Goal: Task Accomplishment & Management: Use online tool/utility

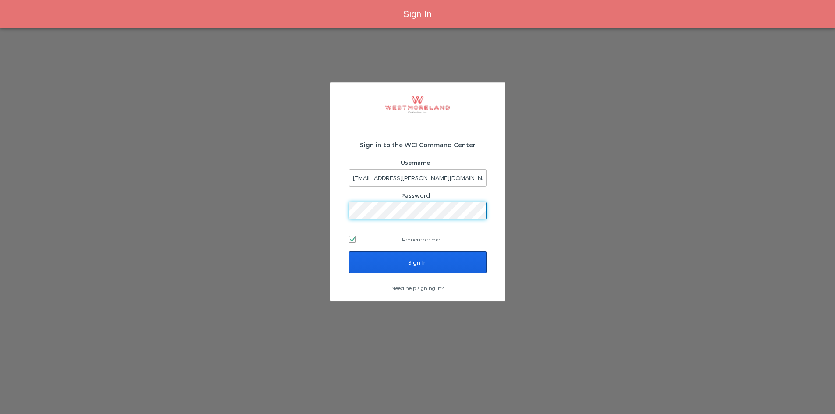
click at [455, 263] on input "Sign In" at bounding box center [418, 263] width 138 height 22
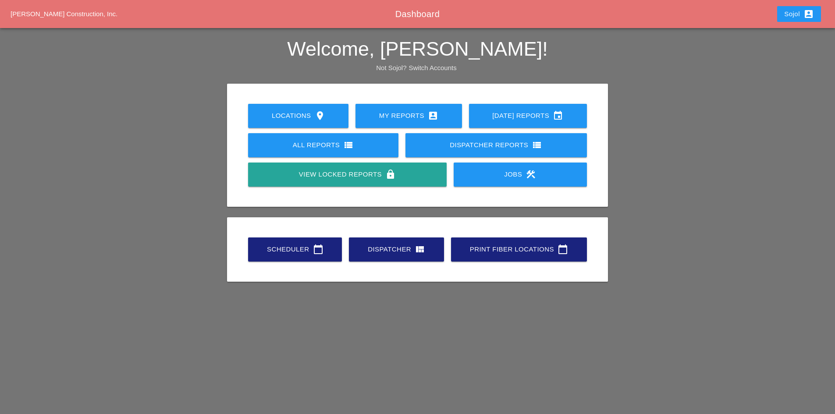
click at [301, 252] on div "Scheduler calendar_today" at bounding box center [295, 249] width 66 height 11
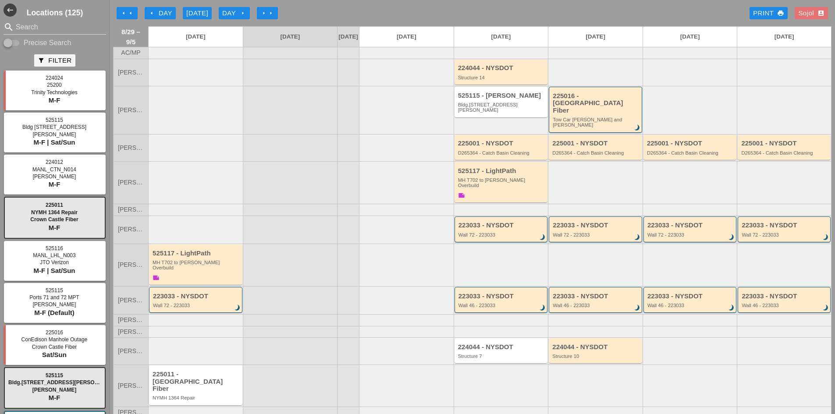
click at [169, 14] on div "arrow_left Day" at bounding box center [160, 13] width 24 height 10
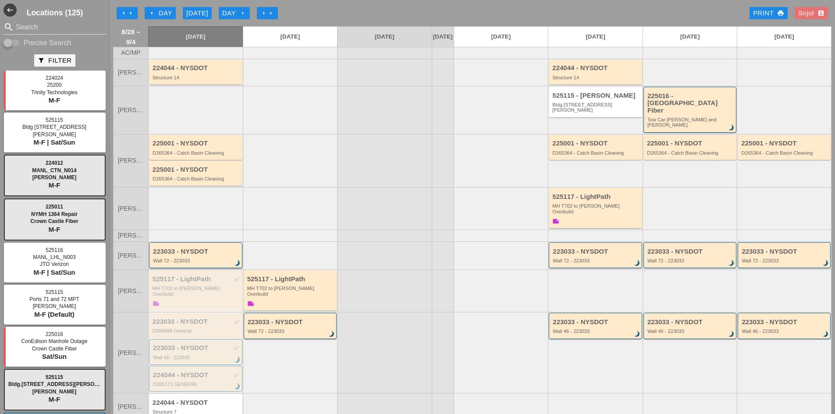
click at [191, 248] on div "223033 - NYSDOT" at bounding box center [196, 251] width 87 height 7
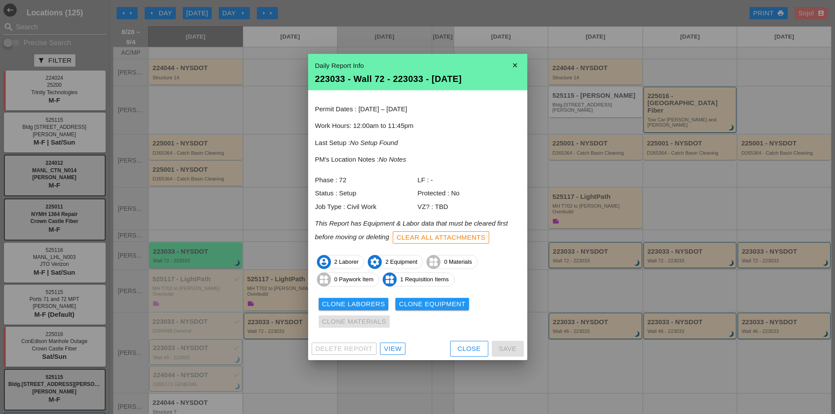
click at [377, 306] on div "Clone Laborers" at bounding box center [353, 304] width 63 height 10
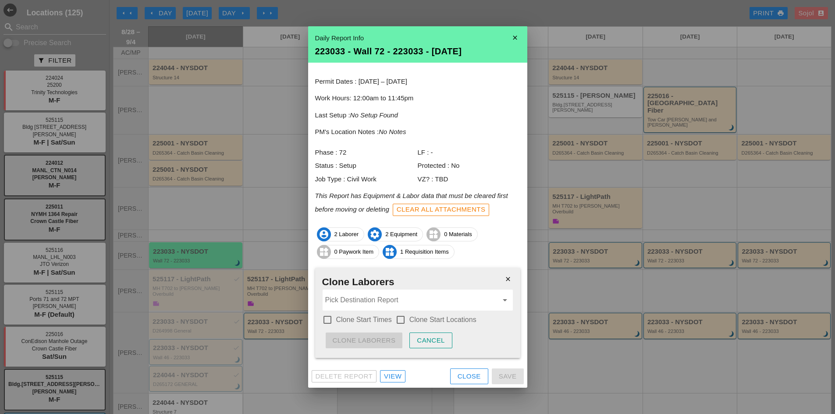
click at [368, 301] on input "Pick Destination Report" at bounding box center [411, 300] width 173 height 14
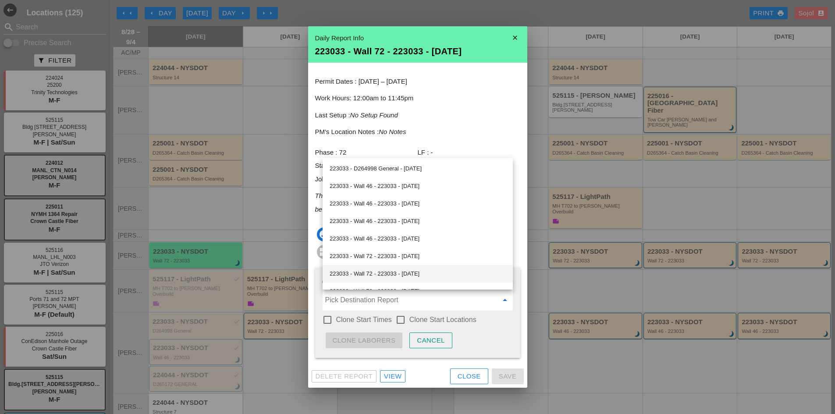
scroll to position [44, 0]
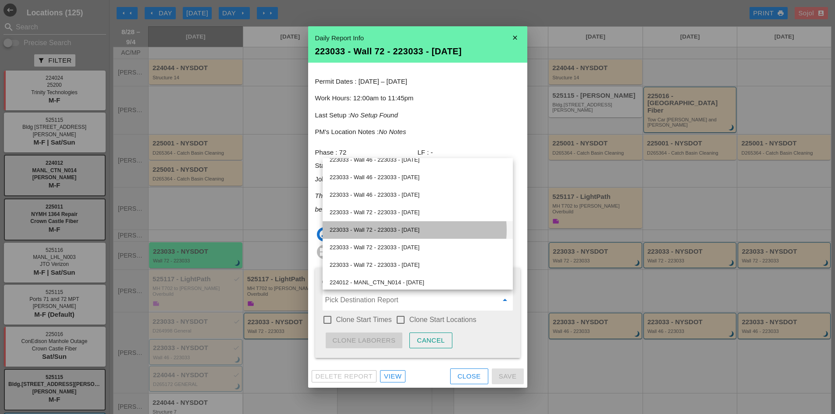
click at [391, 232] on div "223033 - Wall 72 - 223033 - 09/02/2025" at bounding box center [418, 230] width 176 height 11
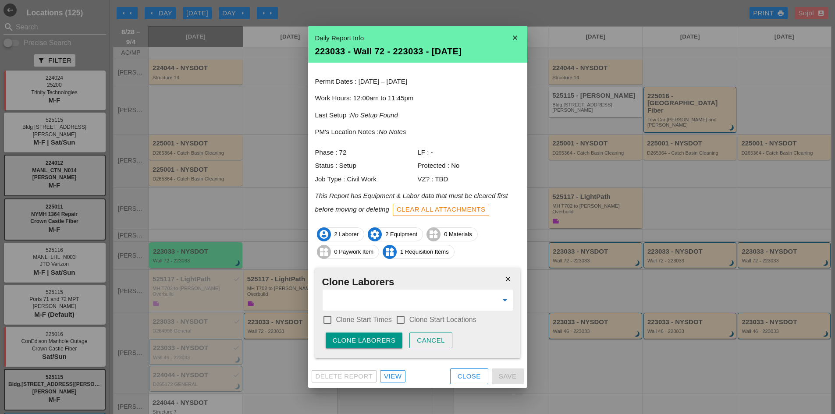
click at [345, 316] on label "Clone Start Times" at bounding box center [364, 320] width 56 height 9
click at [415, 320] on label "Clone Start Locations" at bounding box center [442, 320] width 67 height 9
click at [377, 337] on div "Clone Laborers" at bounding box center [364, 341] width 63 height 10
click at [377, 337] on div "Are you sure?" at bounding box center [361, 341] width 56 height 10
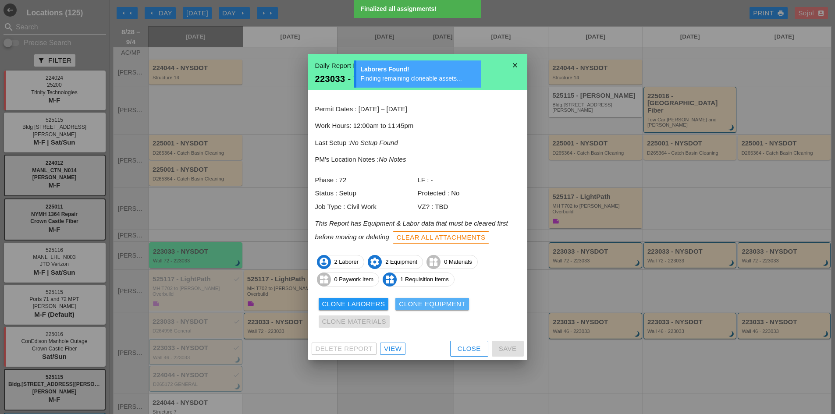
click at [412, 301] on div "Clone Equipment" at bounding box center [432, 304] width 67 height 10
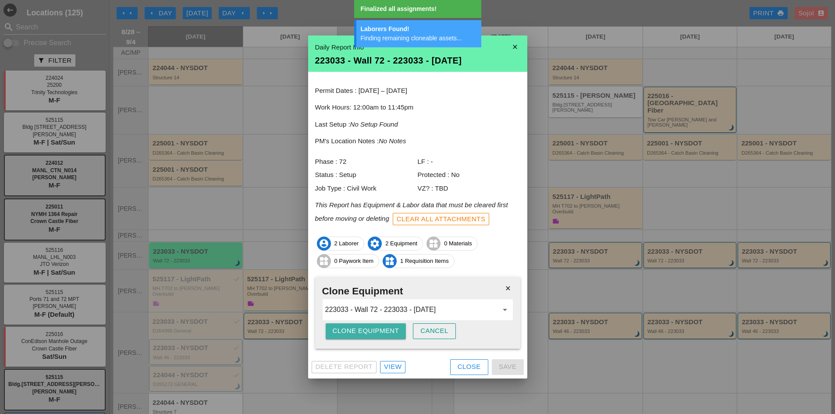
click at [370, 331] on div "Clone Equipment" at bounding box center [366, 331] width 67 height 10
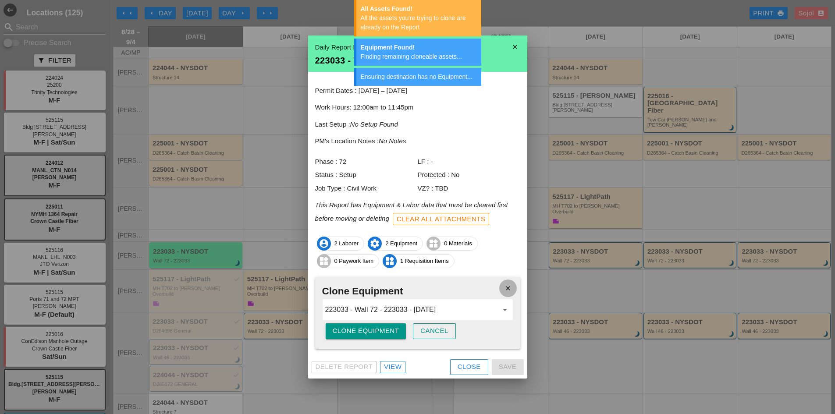
click at [509, 291] on icon "close" at bounding box center [508, 289] width 18 height 18
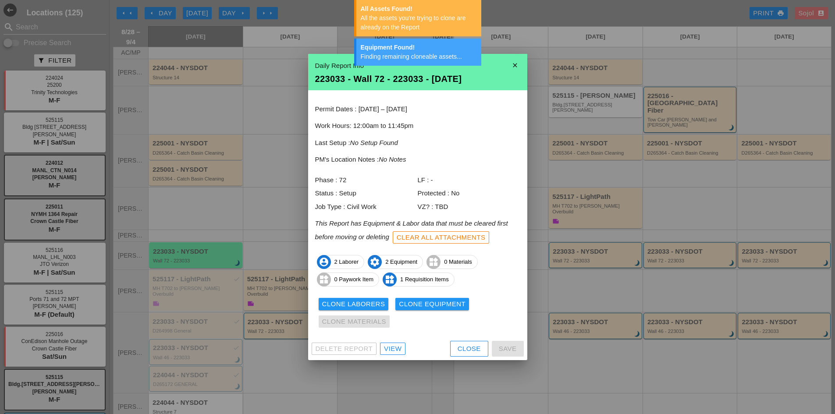
click at [467, 347] on div "Close" at bounding box center [469, 349] width 23 height 10
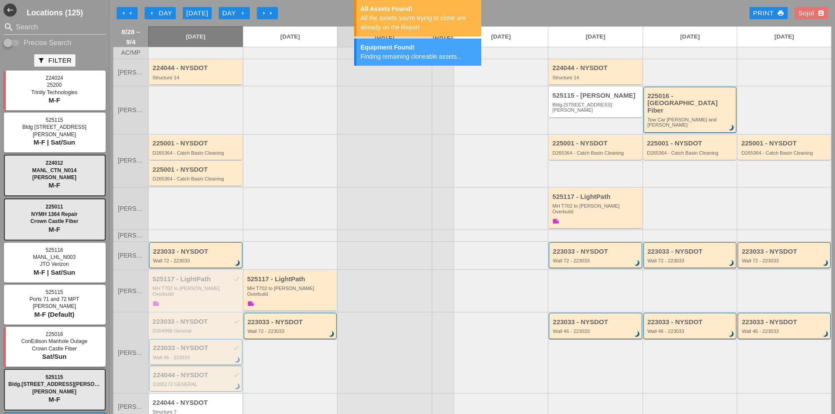
click at [181, 345] on div "223033 - NYSDOT check Wall 46 - 223033 brightness_3" at bounding box center [196, 353] width 87 height 16
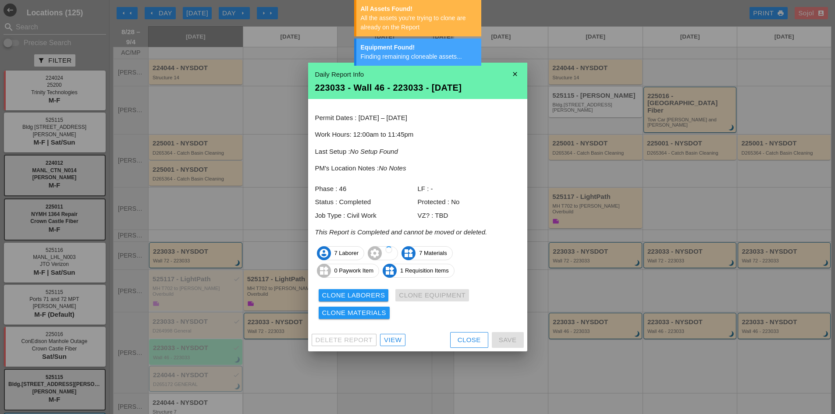
click at [576, 316] on div at bounding box center [417, 207] width 835 height 414
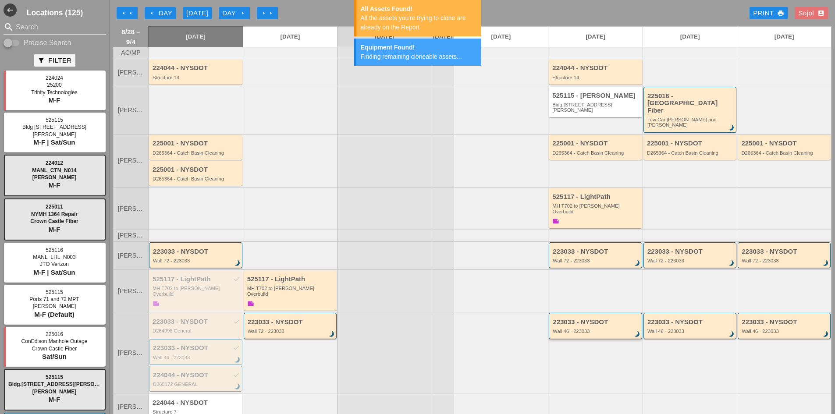
click at [576, 329] on div "Wall 46 - 223033" at bounding box center [596, 331] width 87 height 5
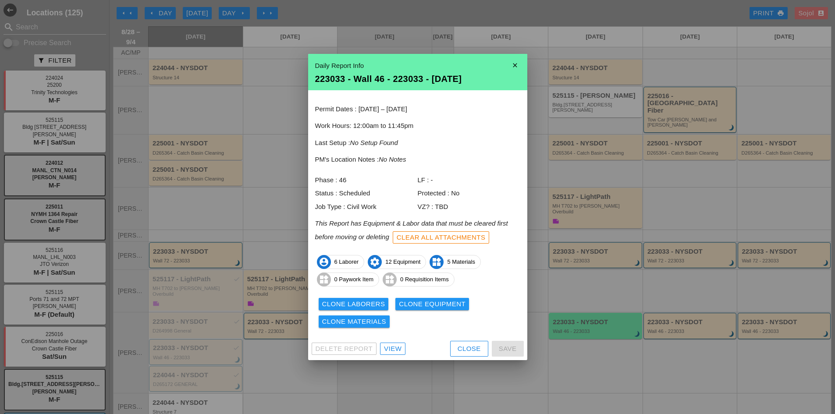
click at [481, 354] on button "Close" at bounding box center [469, 349] width 38 height 16
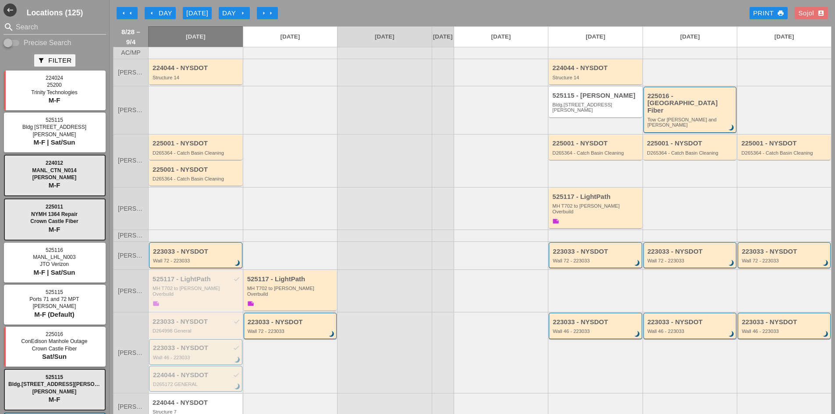
click at [652, 258] on div "Wall 72 - 223033" at bounding box center [690, 260] width 87 height 5
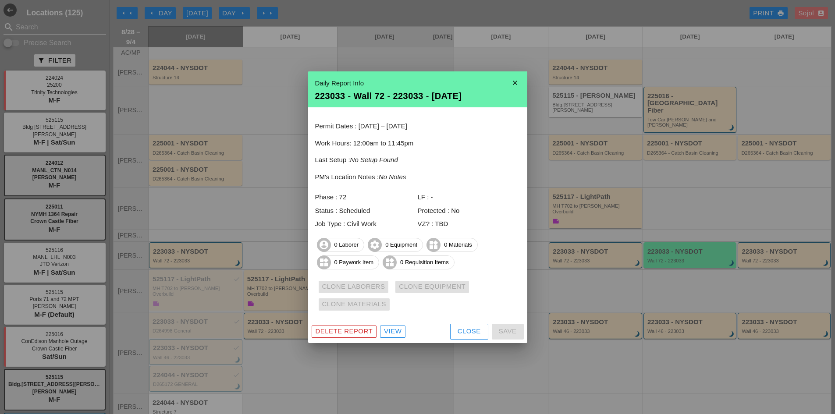
click at [455, 324] on button "Close" at bounding box center [469, 332] width 38 height 16
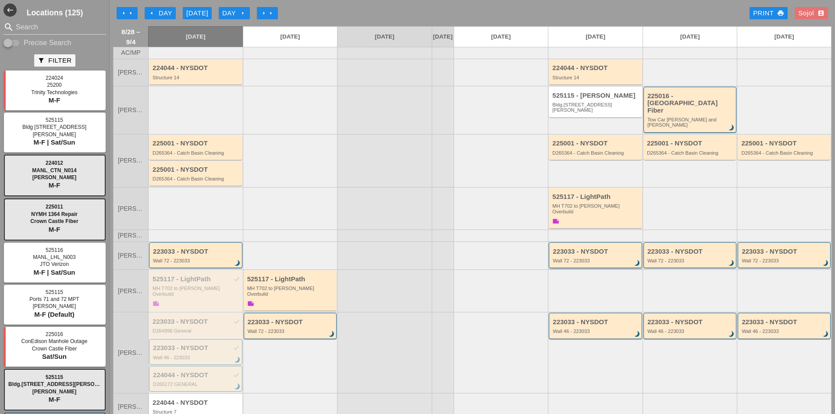
click at [581, 258] on div "Wall 72 - 223033" at bounding box center [596, 260] width 87 height 5
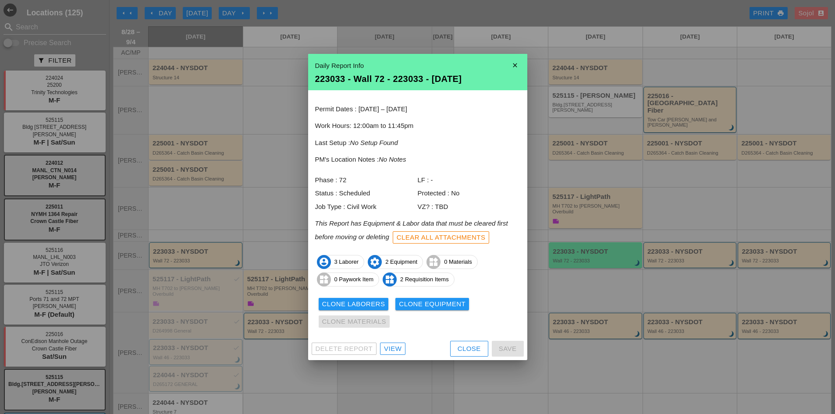
click at [472, 347] on div "Close" at bounding box center [469, 349] width 23 height 10
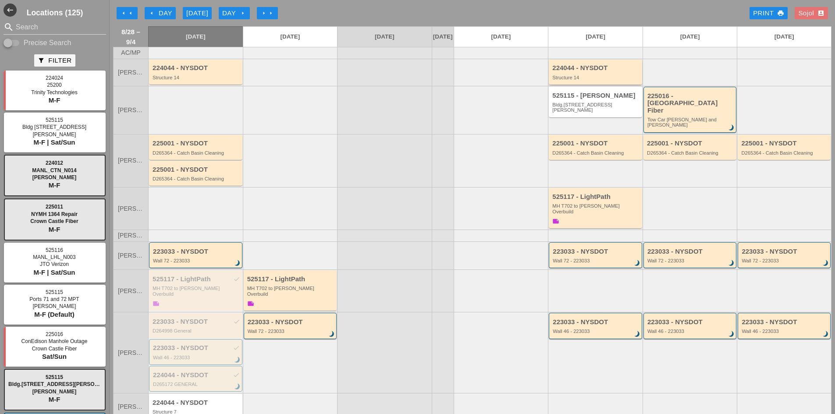
click at [567, 71] on div "224044 - NYSDOT" at bounding box center [596, 67] width 88 height 7
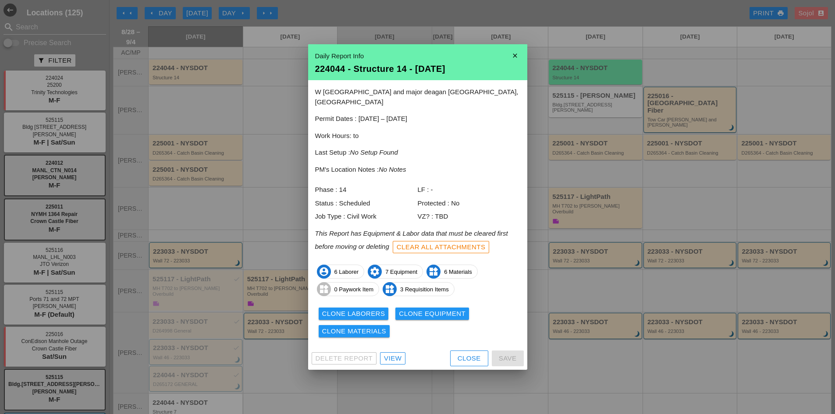
click at [470, 354] on div "Close" at bounding box center [469, 359] width 23 height 10
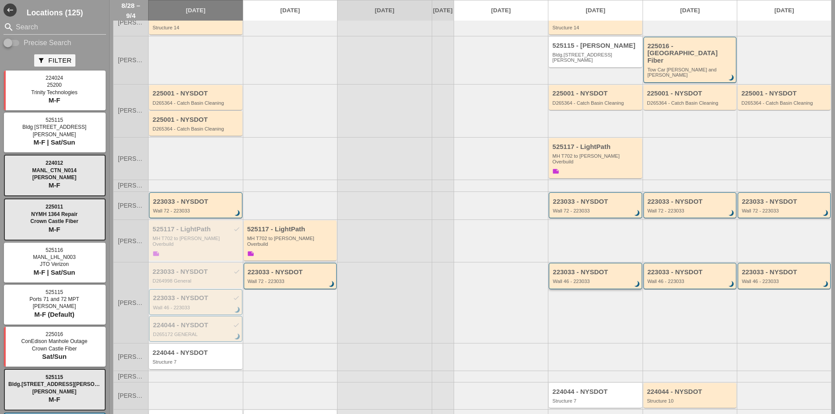
scroll to position [86, 0]
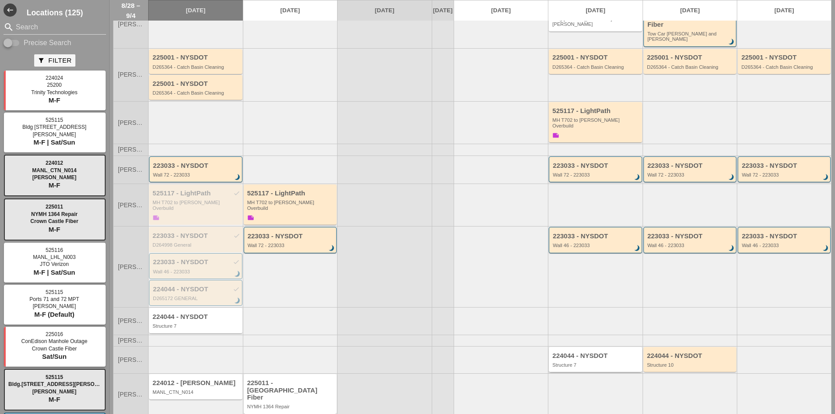
click at [587, 352] on div "224044 - NYSDOT" at bounding box center [596, 355] width 88 height 7
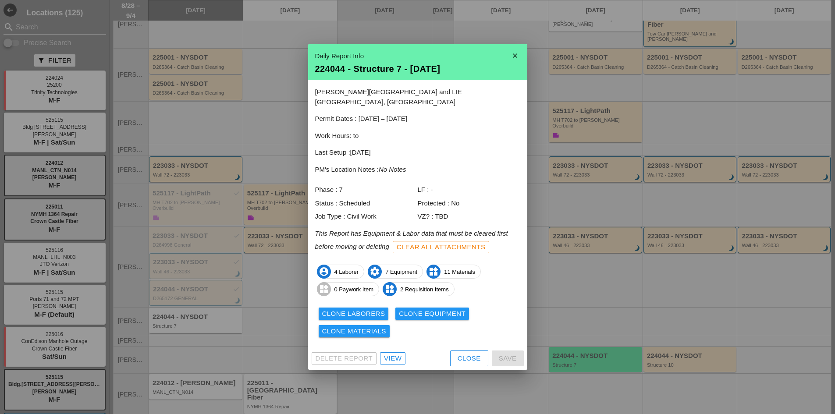
click at [455, 352] on button "Close" at bounding box center [469, 359] width 38 height 16
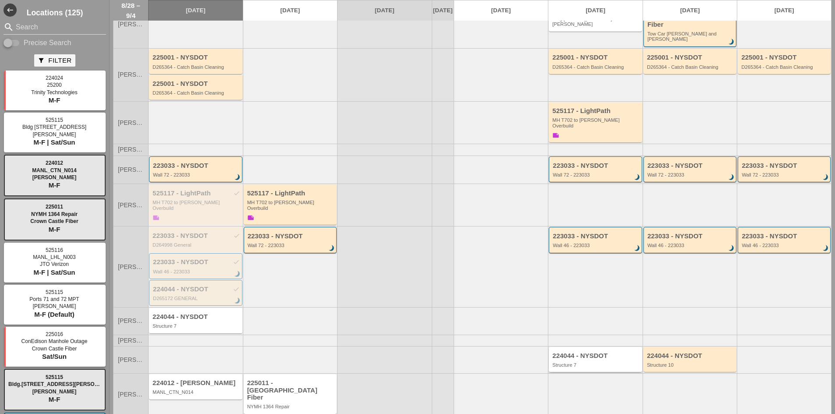
click at [599, 352] on div "224044 - NYSDOT" at bounding box center [596, 355] width 88 height 7
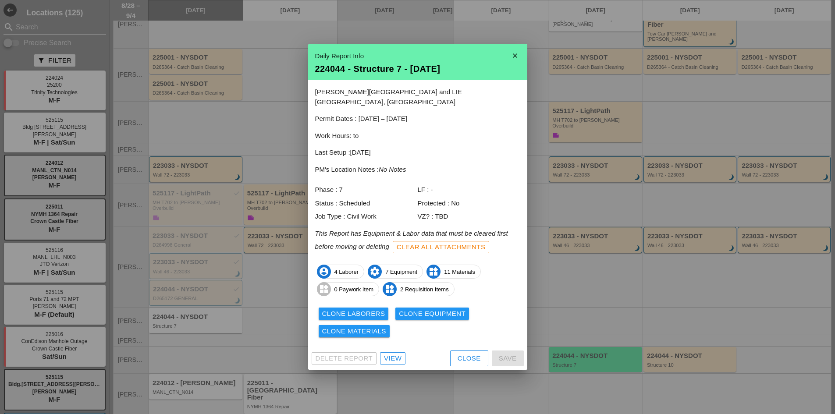
drag, startPoint x: 386, startPoint y: 347, endPoint x: 399, endPoint y: 356, distance: 16.3
click at [559, 267] on div at bounding box center [417, 207] width 835 height 414
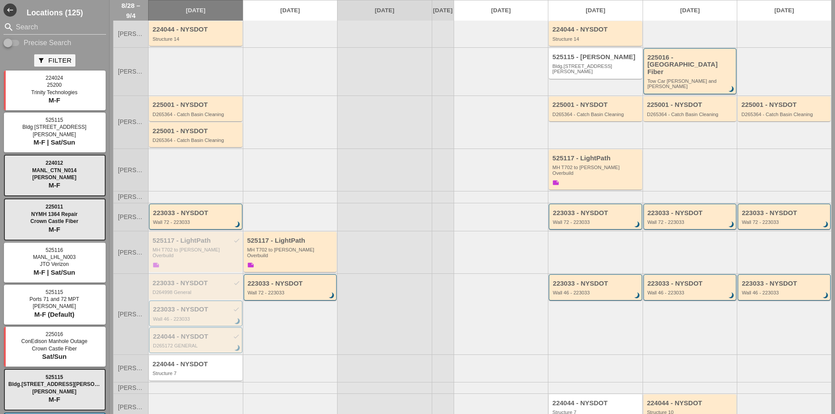
scroll to position [0, 0]
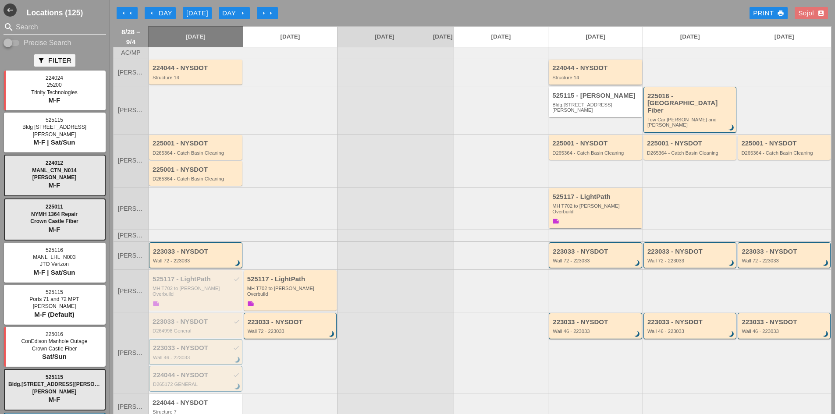
click at [576, 80] on div "224044 - NYSDOT Structure 14" at bounding box center [596, 72] width 88 height 16
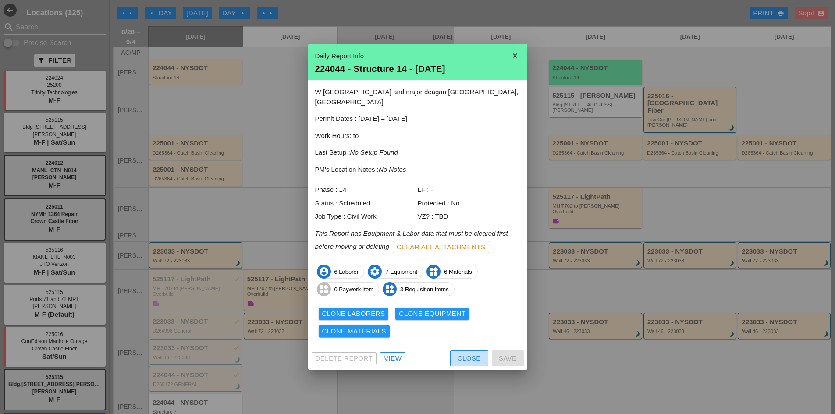
click at [452, 353] on button "Close" at bounding box center [469, 359] width 38 height 16
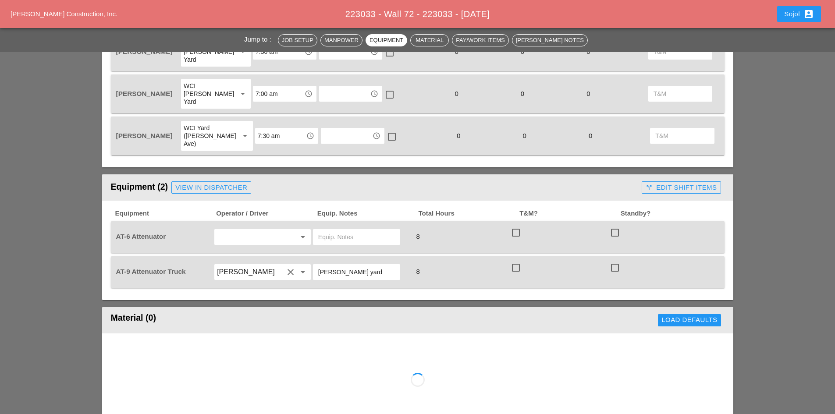
scroll to position [526, 0]
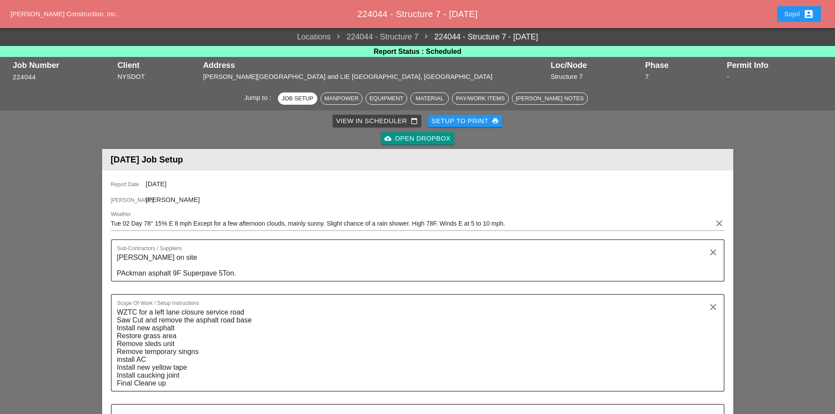
scroll to position [175, 0]
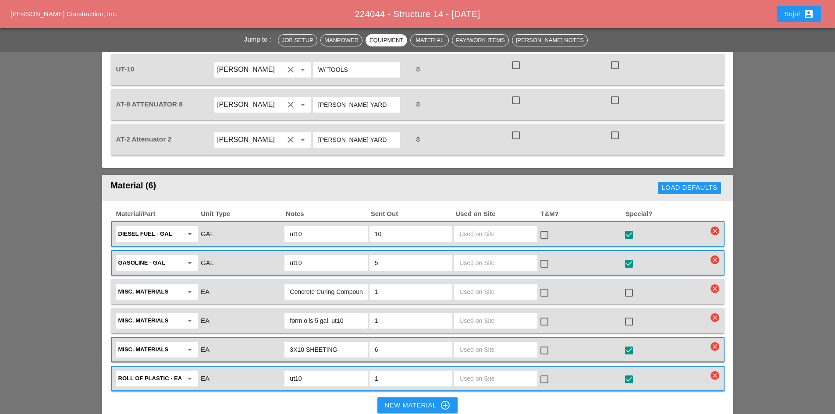
scroll to position [1008, 0]
